Goal: Information Seeking & Learning: Learn about a topic

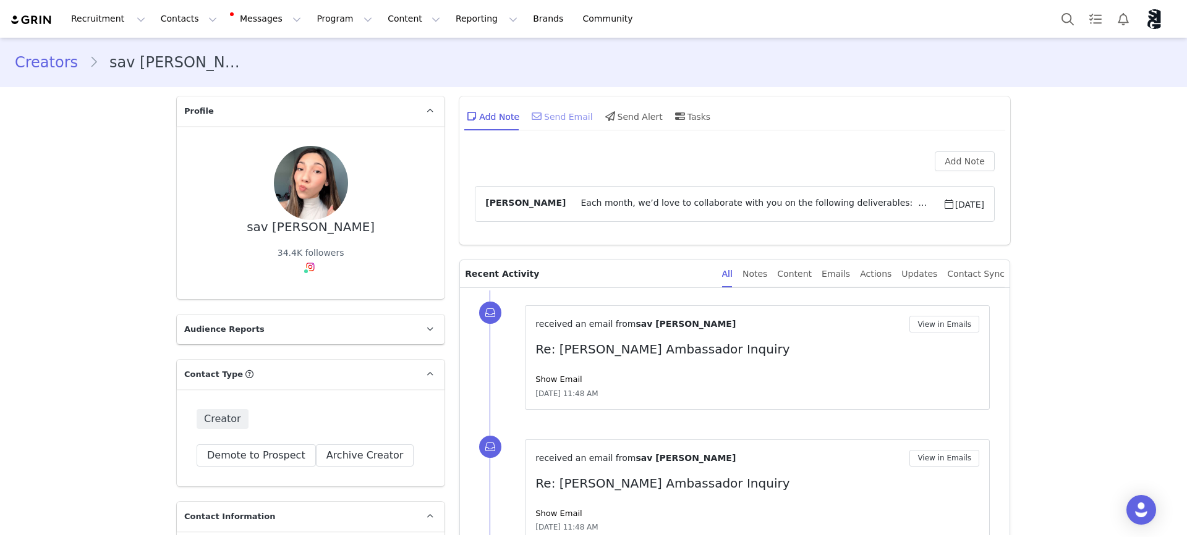
click at [555, 116] on div "Send Email" at bounding box center [561, 116] width 64 height 30
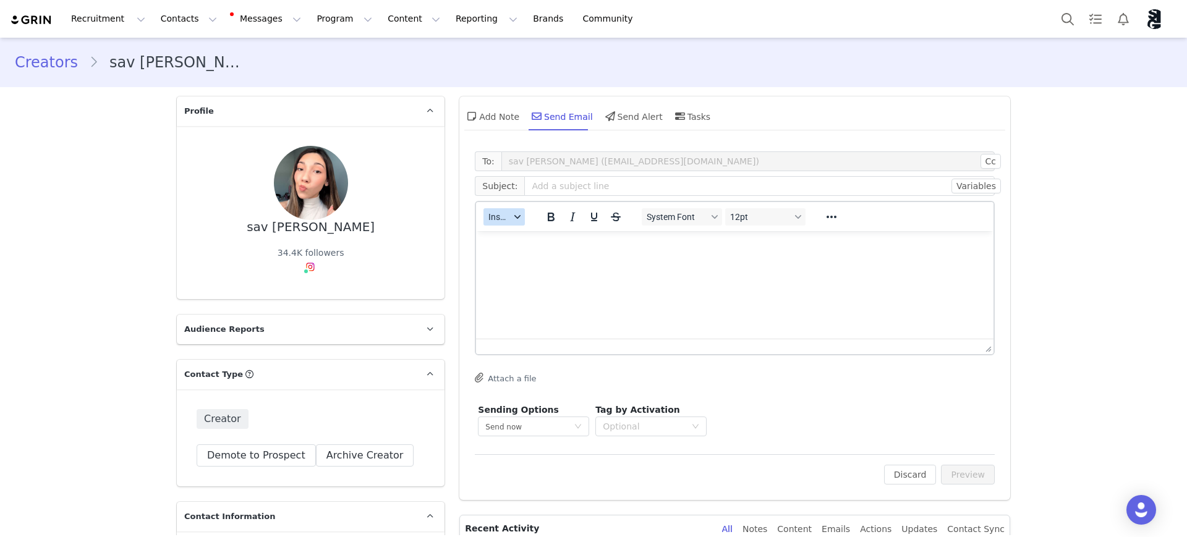
click at [514, 219] on icon "button" at bounding box center [517, 217] width 6 height 6
click at [538, 187] on input "text" at bounding box center [759, 186] width 470 height 20
type input "Silly George x Sav - Lip Gloss Launch UGC"
drag, startPoint x: 679, startPoint y: 262, endPoint x: 687, endPoint y: 262, distance: 8.0
click at [679, 263] on html at bounding box center [734, 247] width 517 height 33
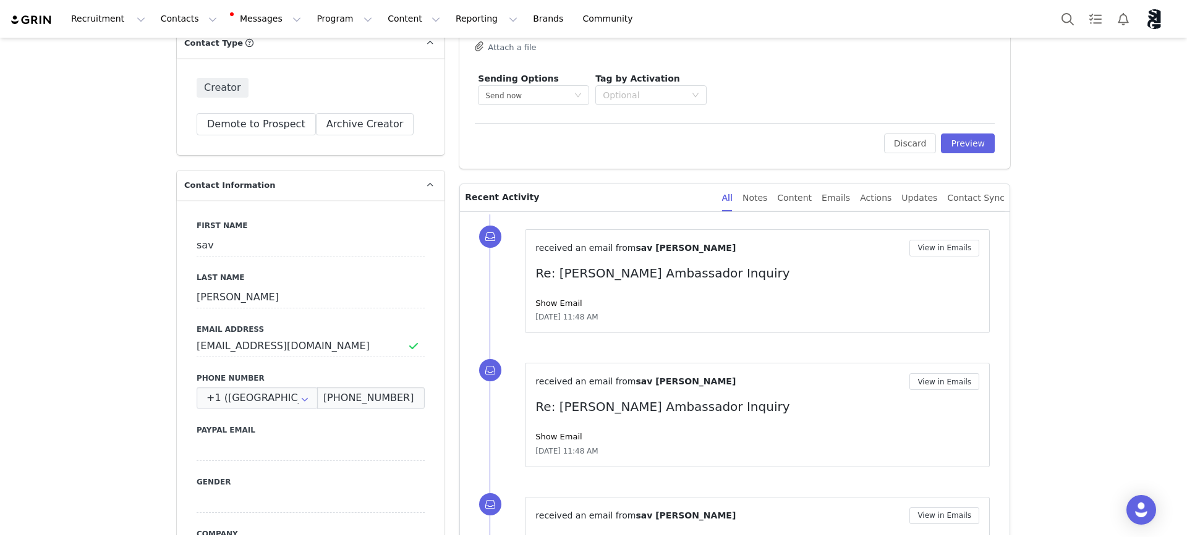
scroll to position [541, 0]
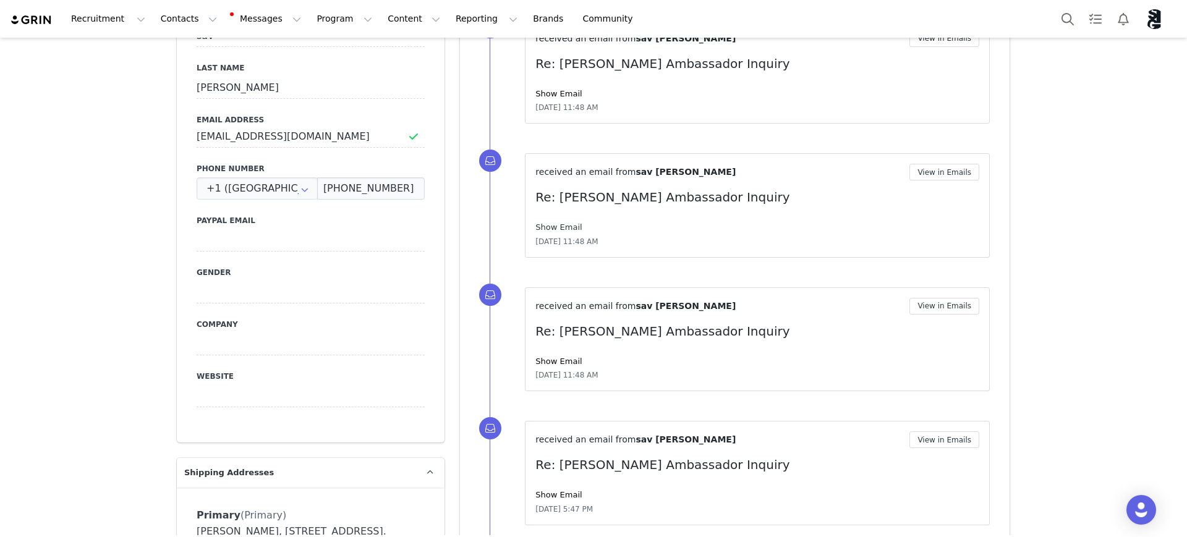
click at [561, 223] on link "Show Email" at bounding box center [558, 227] width 46 height 9
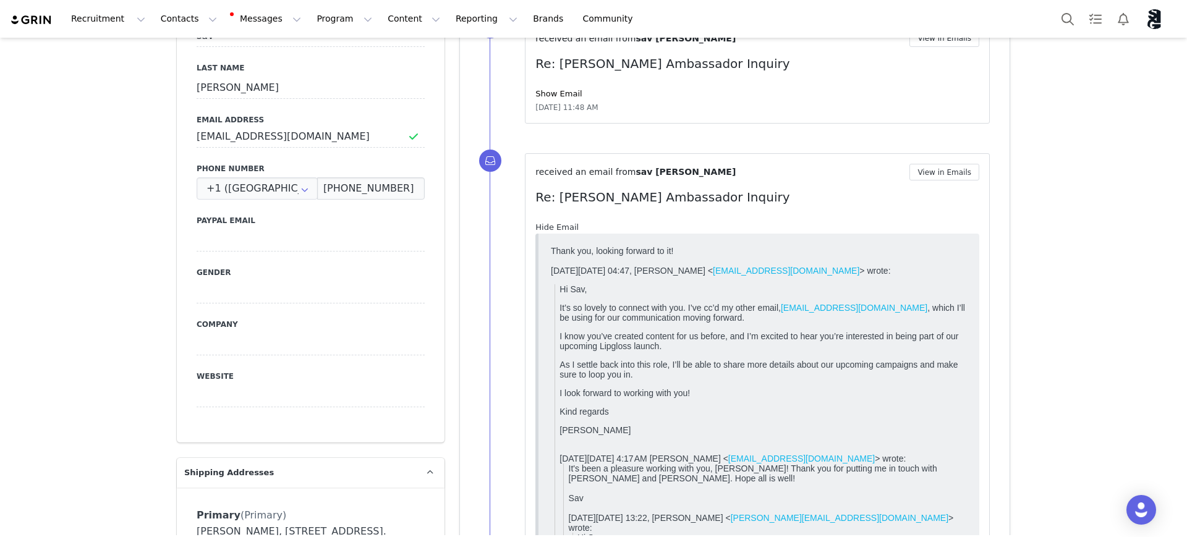
scroll to position [0, 0]
click at [561, 223] on link "Hide Email" at bounding box center [556, 227] width 43 height 9
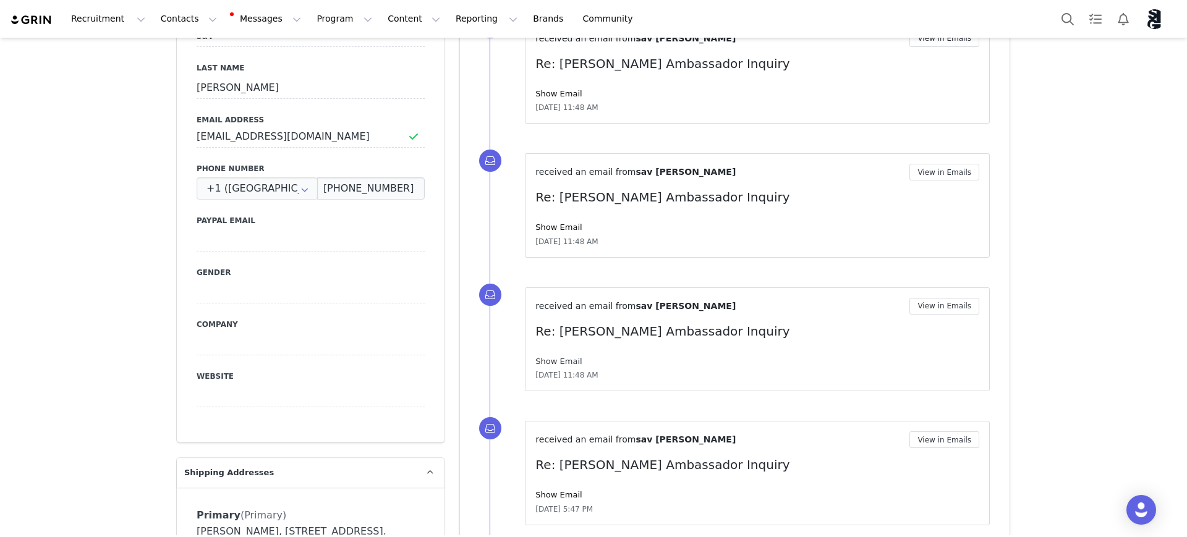
click at [564, 360] on link "Show Email" at bounding box center [558, 361] width 46 height 9
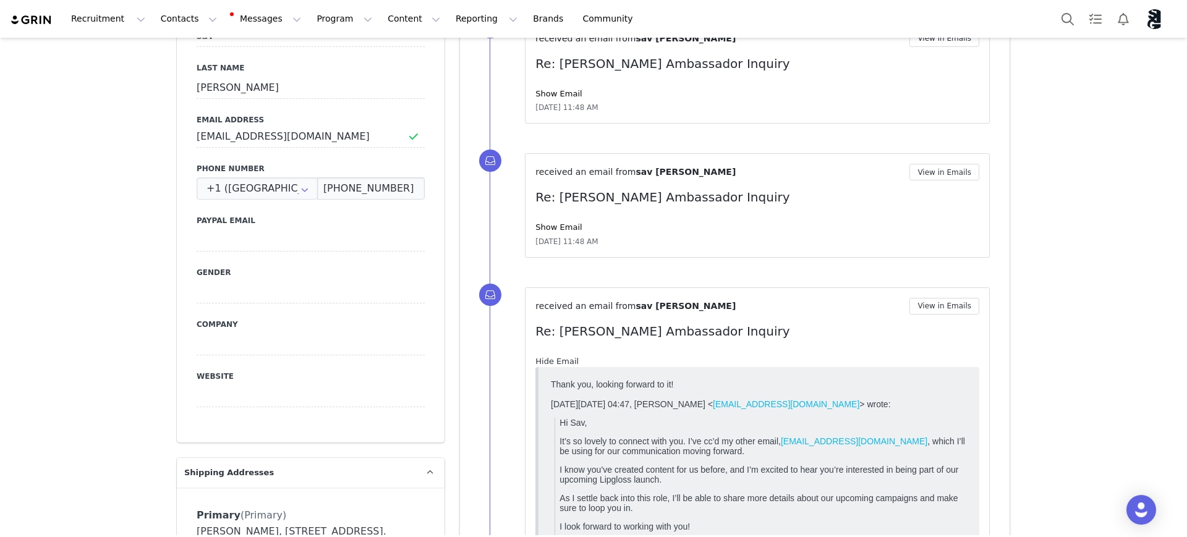
click at [560, 359] on link "Hide Email" at bounding box center [556, 361] width 43 height 9
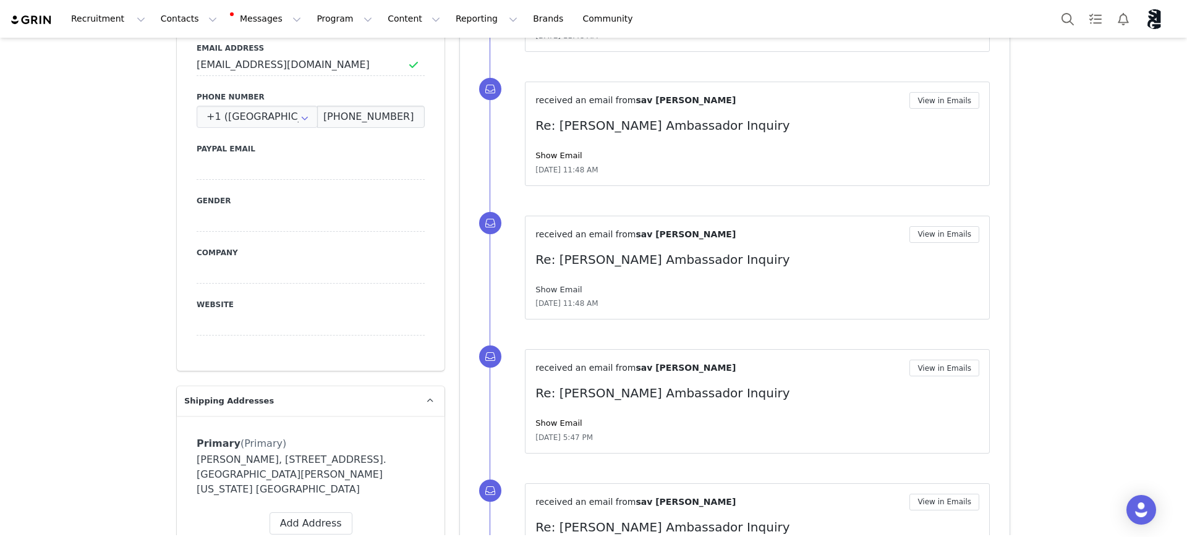
scroll to position [696, 0]
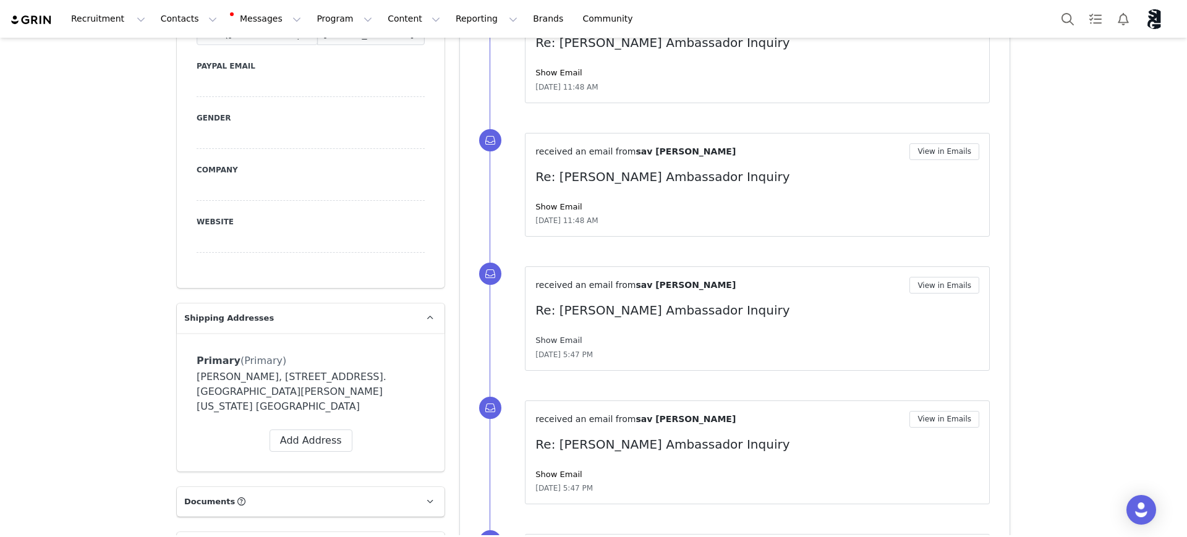
click at [555, 337] on link "Show Email" at bounding box center [558, 340] width 46 height 9
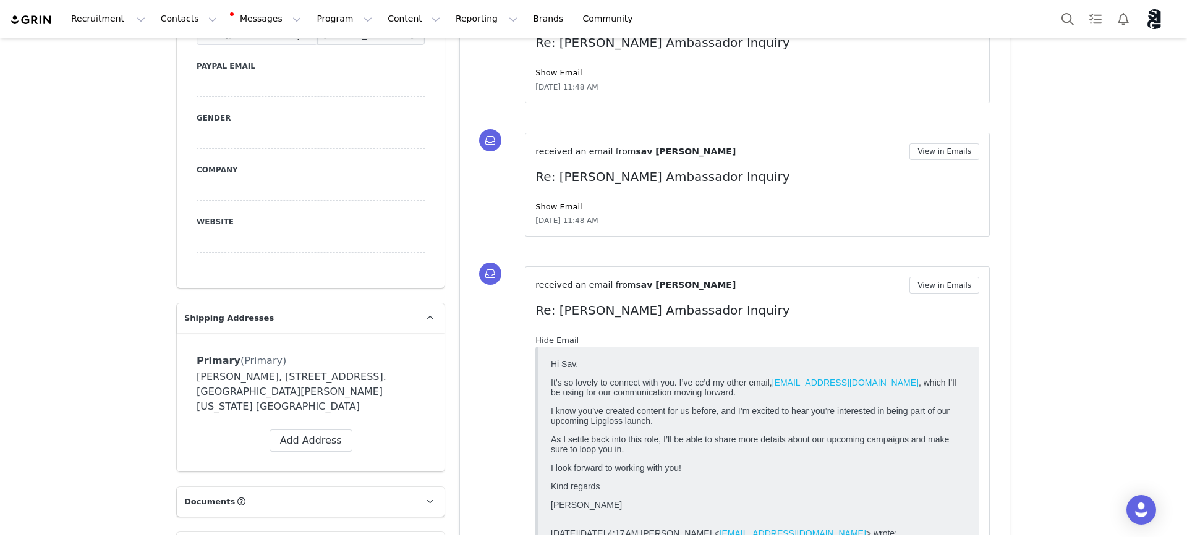
scroll to position [0, 0]
click at [555, 337] on link "Hide Email" at bounding box center [556, 340] width 43 height 9
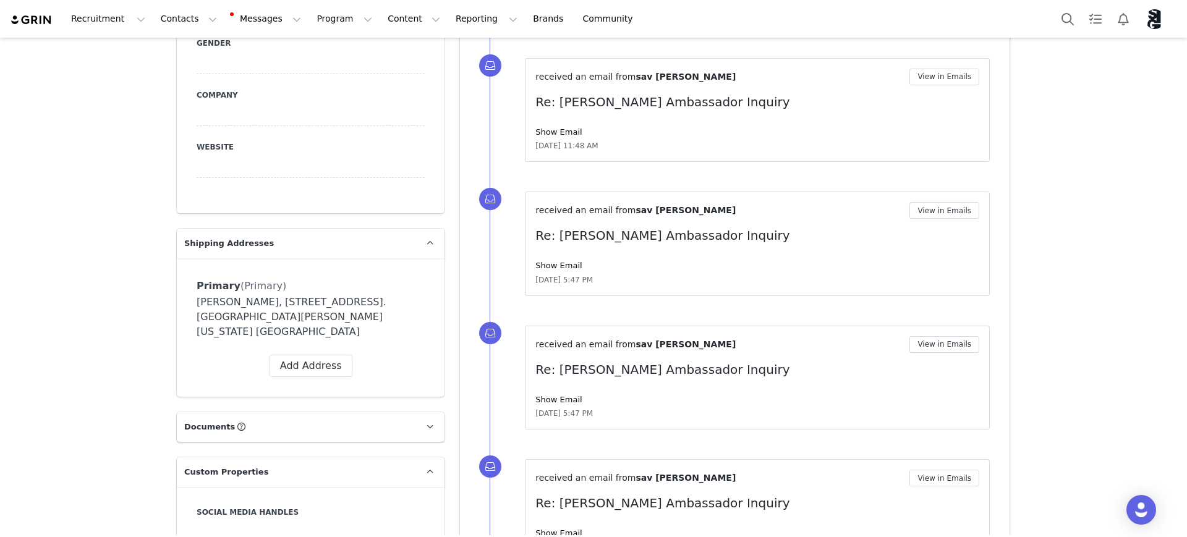
scroll to position [927, 0]
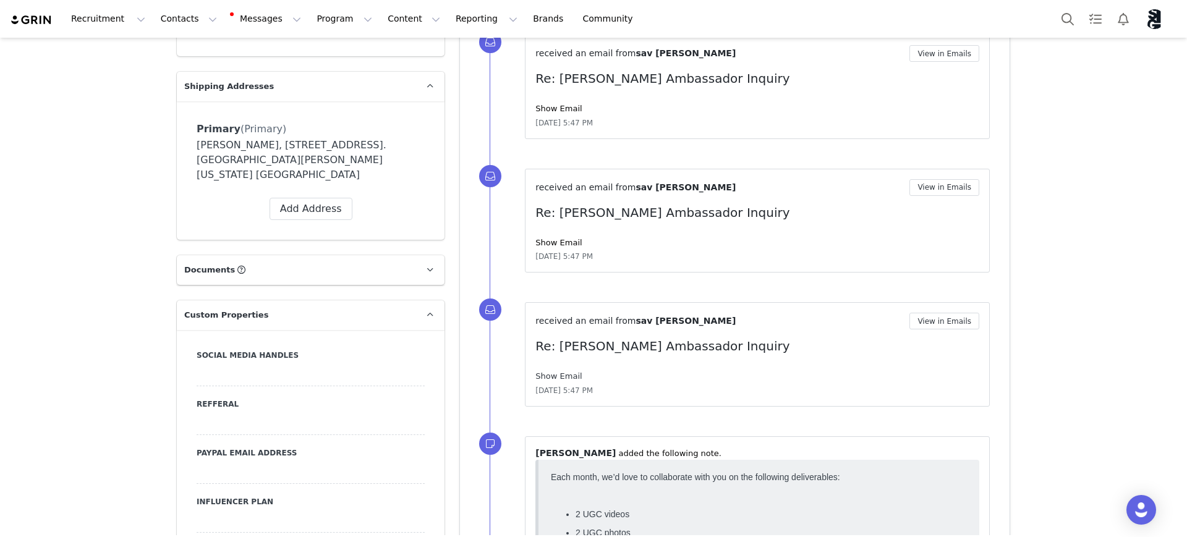
click at [560, 377] on link "Show Email" at bounding box center [558, 376] width 46 height 9
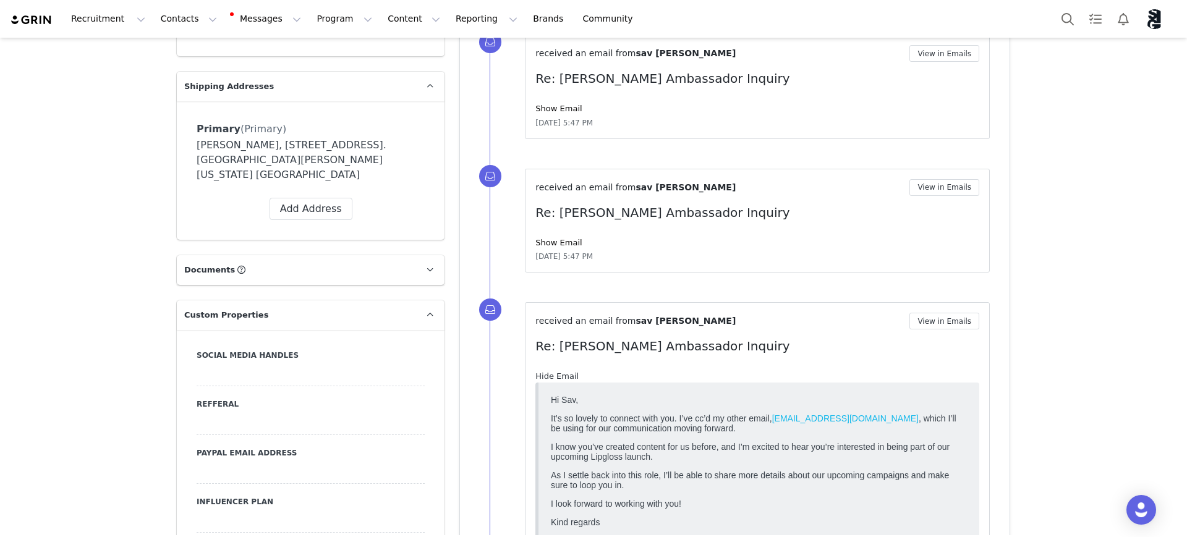
scroll to position [0, 0]
click at [560, 377] on link "Hide Email" at bounding box center [556, 376] width 43 height 9
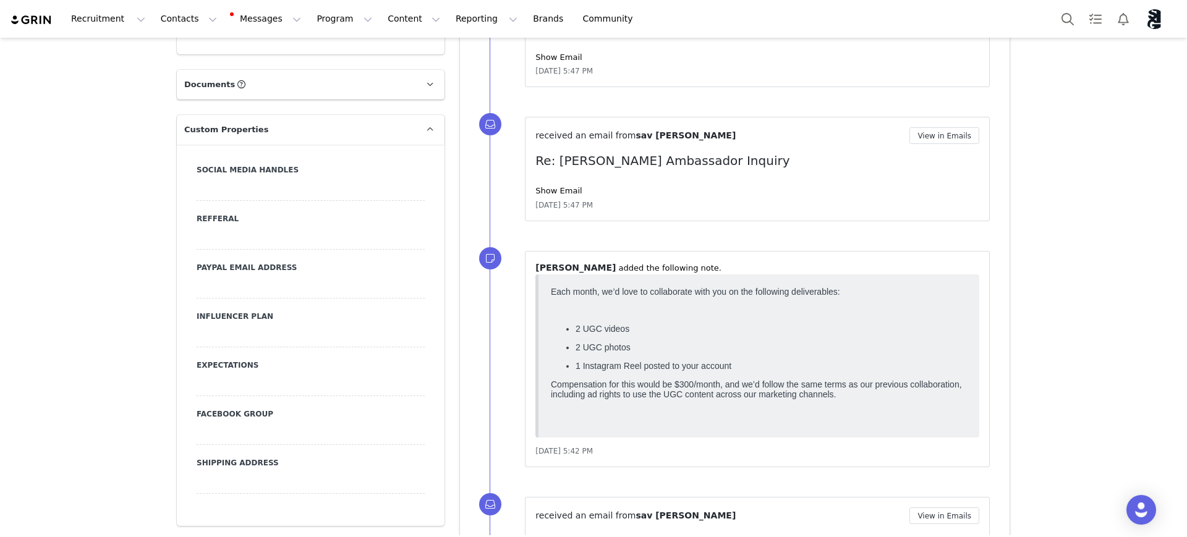
scroll to position [1236, 0]
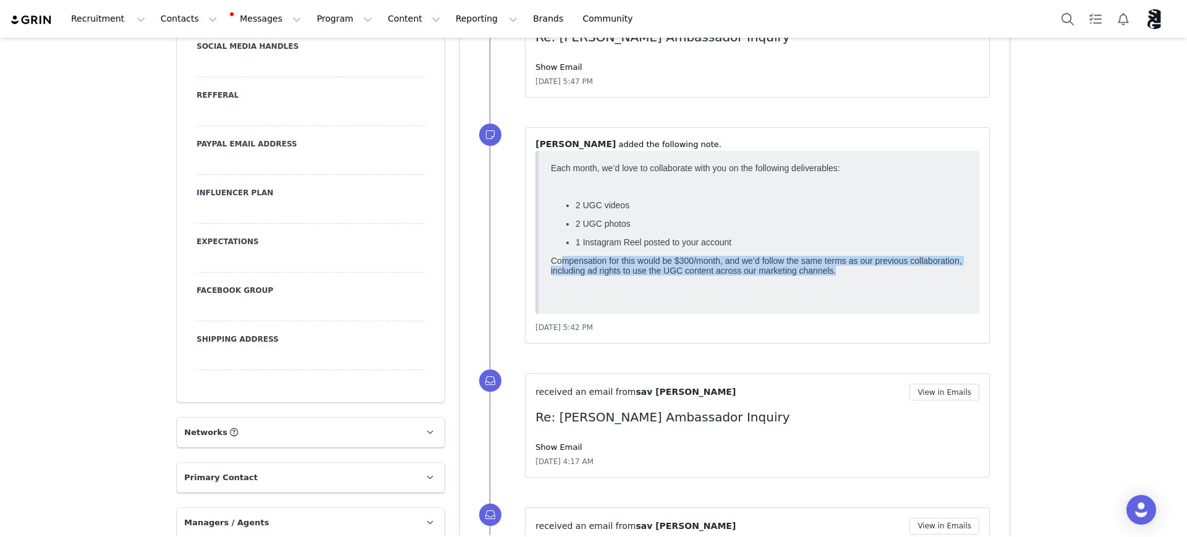
drag, startPoint x: 574, startPoint y: 266, endPoint x: 1518, endPoint y: 438, distance: 959.6
click at [972, 281] on html "Each month, we’d love to collaborate with you on the following deliverables: 2 …" at bounding box center [759, 232] width 426 height 148
click at [860, 221] on ul "2 UGC videos 2 UGC photos 1 Instagram Reel posted to your account" at bounding box center [759, 223] width 416 height 47
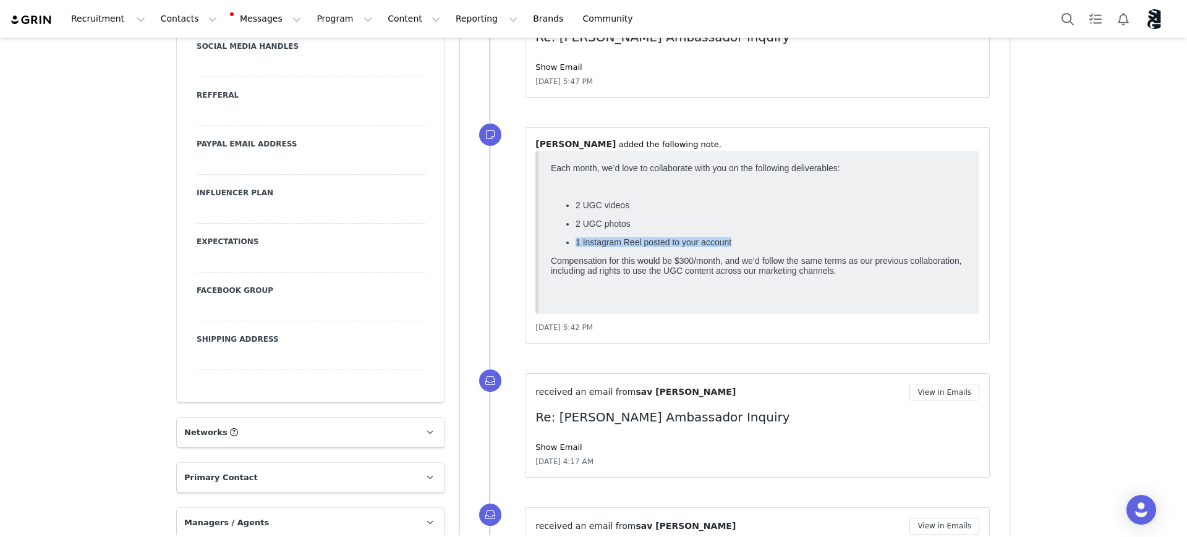
drag, startPoint x: 576, startPoint y: 245, endPoint x: 790, endPoint y: 249, distance: 214.6
click at [790, 247] on p "1 Instagram Reel posted to your account" at bounding box center [771, 242] width 391 height 10
click at [817, 236] on ul "2 UGC videos 2 UGC photos 1 Instagram Reel posted to your account" at bounding box center [759, 223] width 416 height 47
